Goal: Find specific page/section: Find specific page/section

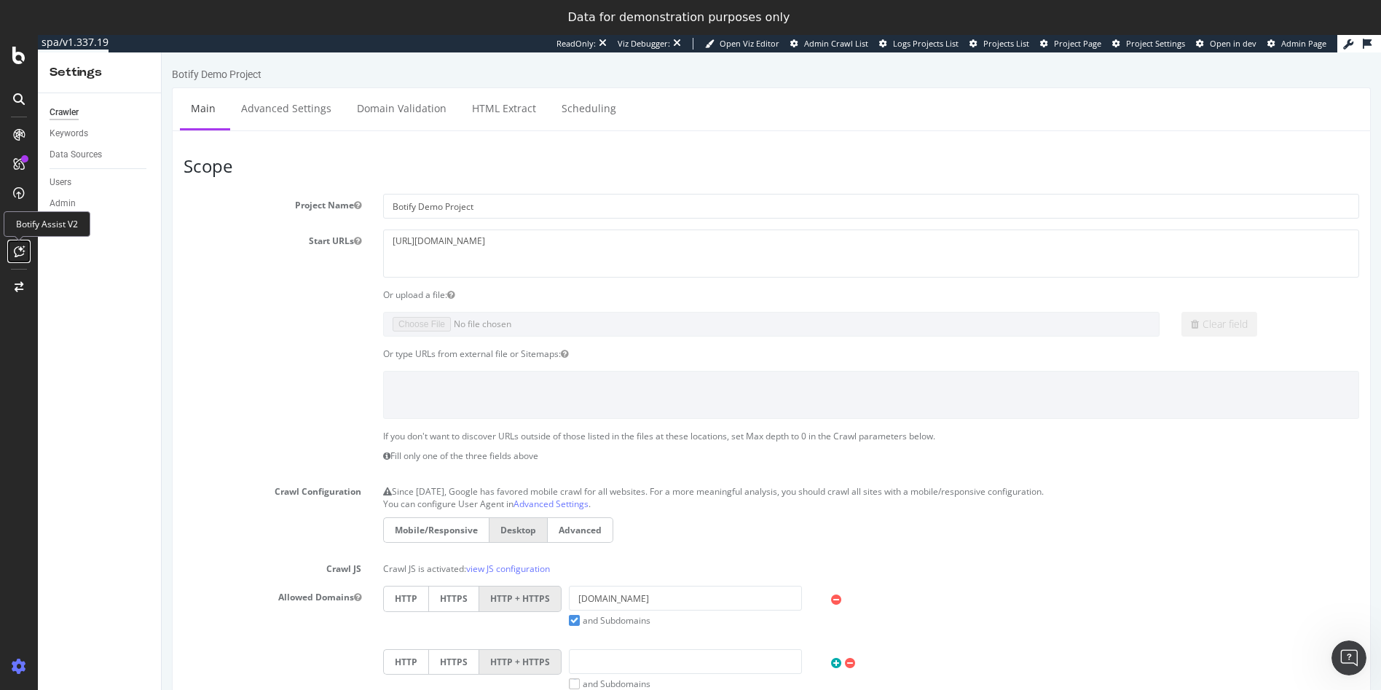
click at [25, 254] on div at bounding box center [18, 251] width 23 height 23
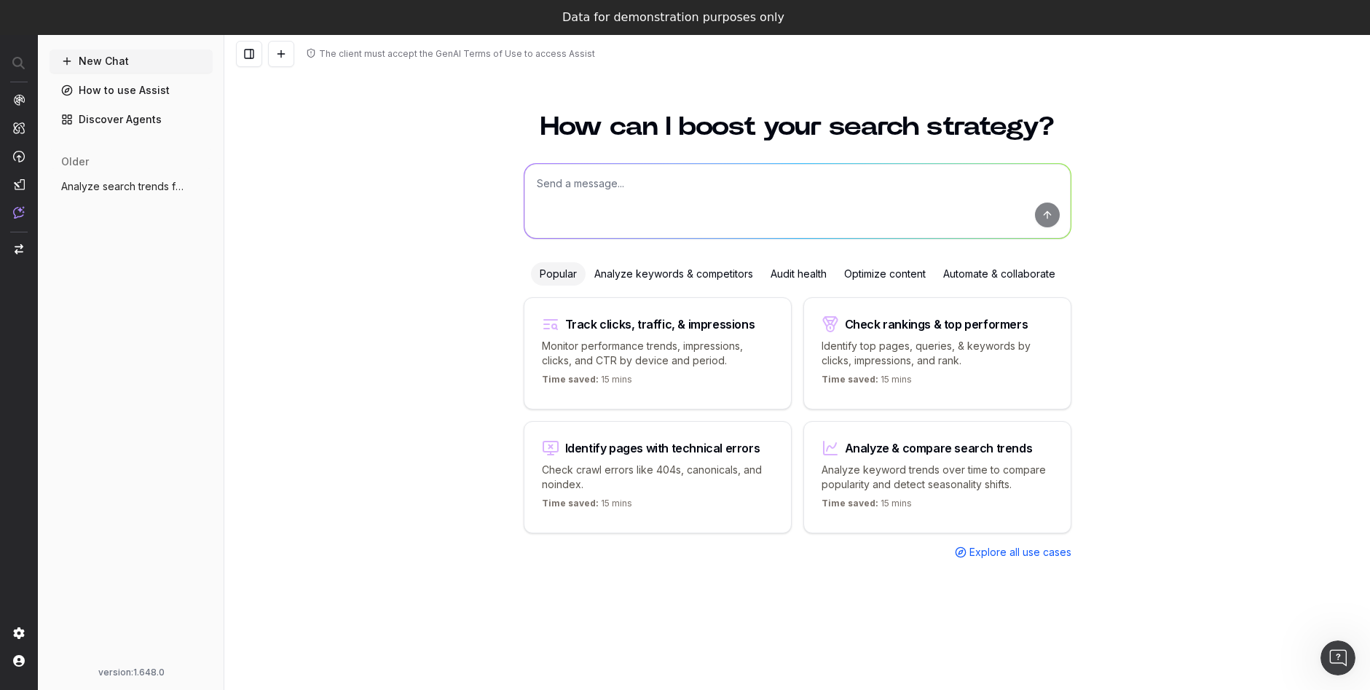
click at [110, 119] on link "Discover Agents" at bounding box center [131, 119] width 163 height 23
